Goal: Task Accomplishment & Management: Manage account settings

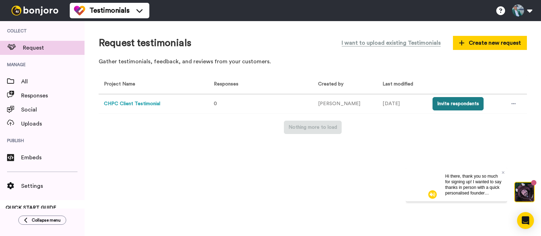
click at [451, 100] on button "Invite respondents" at bounding box center [457, 103] width 51 height 13
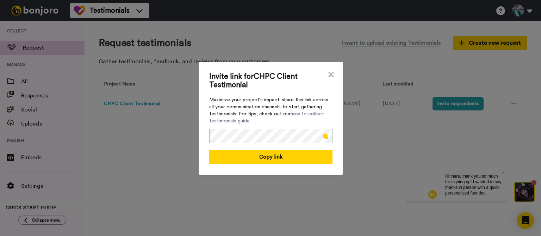
click at [325, 137] on span at bounding box center [325, 136] width 5 height 6
click at [135, 158] on div "Invite link for CHPC Client Testimonial Maximize your project's impact: share t…" at bounding box center [270, 118] width 541 height 236
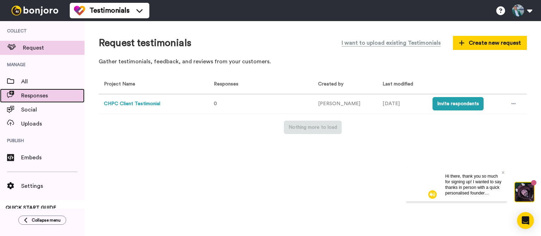
click at [52, 92] on span "Responses" at bounding box center [52, 96] width 63 height 8
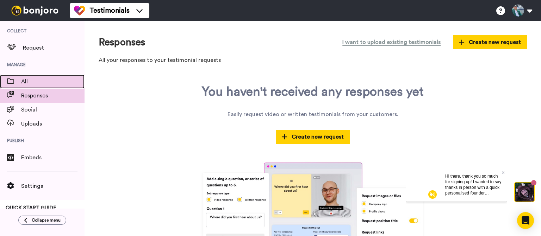
click at [25, 82] on span "All" at bounding box center [52, 81] width 63 height 8
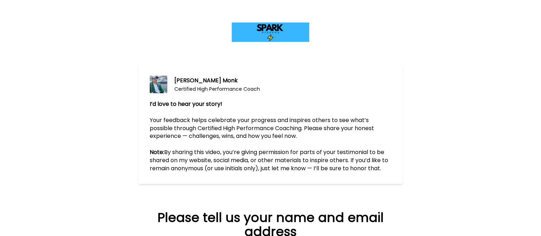
click at [479, 121] on div "Dave Monk Certified High Performance Coach I’d love to hear your story! ﻿ Your …" at bounding box center [270, 118] width 541 height 236
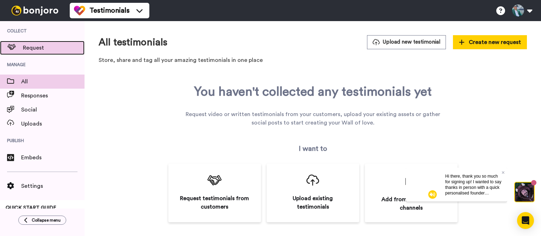
click at [27, 49] on span "Request" at bounding box center [54, 48] width 62 height 8
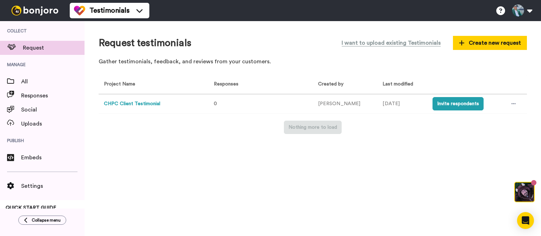
click at [148, 105] on button "CHPC Client Testimonial" at bounding box center [132, 103] width 56 height 7
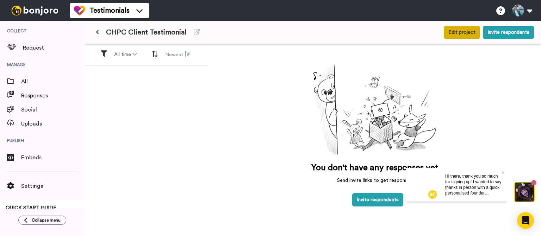
click at [458, 37] on button "Edit project" at bounding box center [462, 32] width 36 height 13
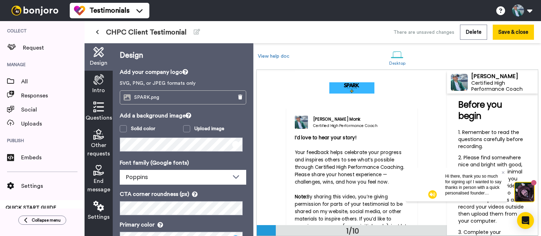
click at [174, 96] on div "SPARK.png" at bounding box center [173, 97] width 107 height 13
click at [239, 98] on button at bounding box center [239, 97] width 11 height 13
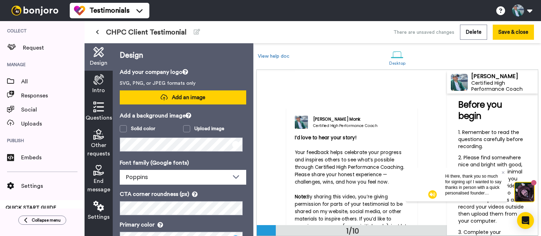
click at [182, 99] on span "Add an image" at bounding box center [188, 97] width 33 height 7
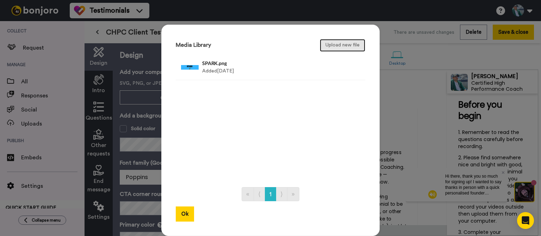
click at [343, 47] on button "Upload new file" at bounding box center [342, 45] width 45 height 13
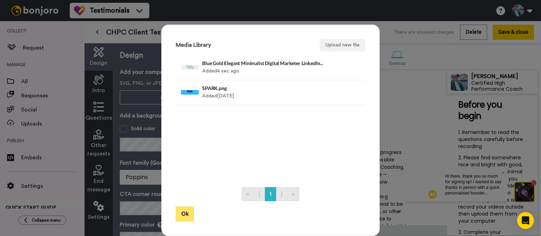
click at [183, 215] on button "Ok" at bounding box center [185, 214] width 18 height 15
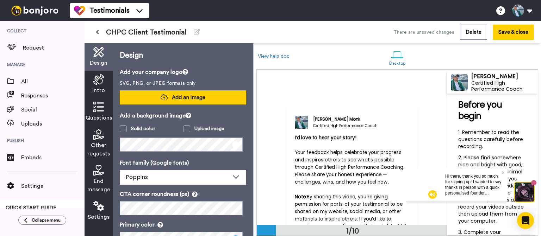
click at [193, 98] on span "Add an image" at bounding box center [188, 97] width 33 height 7
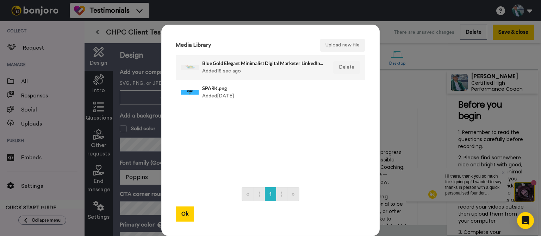
click at [224, 71] on div "Blue Gold Elegant Minimalist Digital Marketer LinkedIn Banner (4).png Added 18 …" at bounding box center [262, 68] width 121 height 18
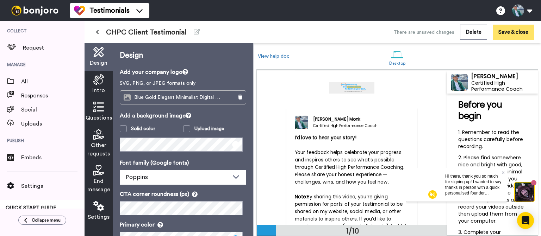
click at [518, 36] on button "Save & close" at bounding box center [512, 32] width 41 height 15
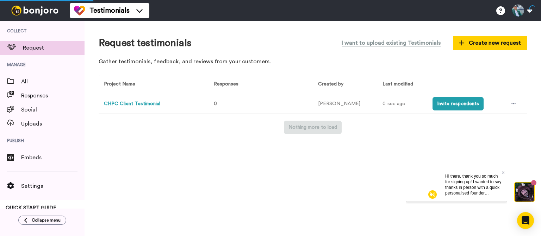
click at [141, 103] on button "CHPC Client Testimonial" at bounding box center [132, 103] width 56 height 7
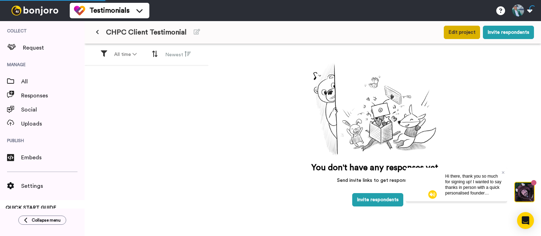
click at [454, 36] on button "Edit project" at bounding box center [462, 32] width 36 height 13
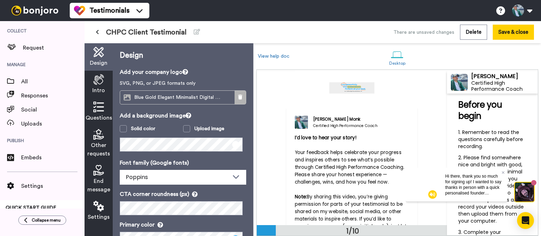
click at [238, 96] on icon at bounding box center [240, 97] width 4 height 5
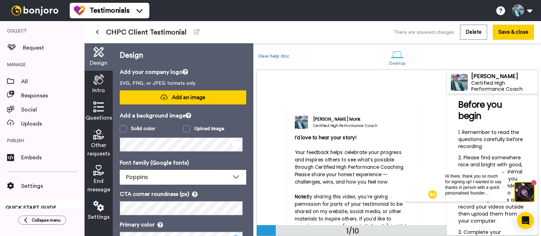
click at [196, 102] on button "Add an image" at bounding box center [183, 97] width 126 height 14
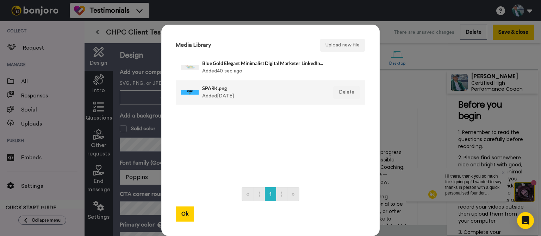
click at [202, 93] on div "SPARK.png Added 5 days ago" at bounding box center [262, 93] width 121 height 18
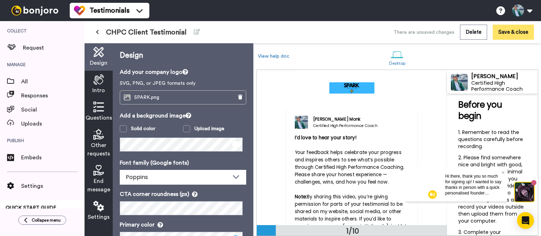
click at [509, 33] on button "Save & close" at bounding box center [512, 32] width 41 height 15
